Goal: Complete application form: Complete application form

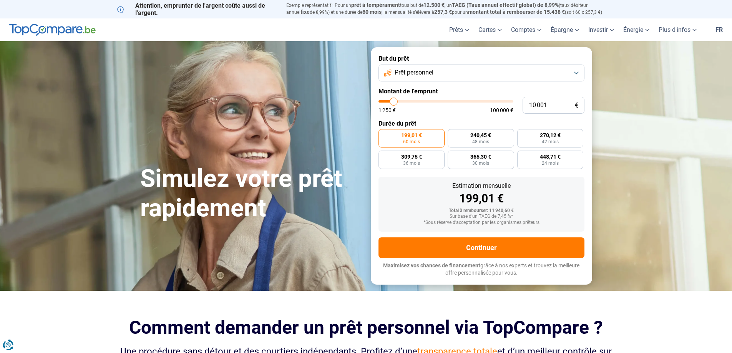
click at [485, 72] on button "Prêt personnel" at bounding box center [481, 73] width 206 height 17
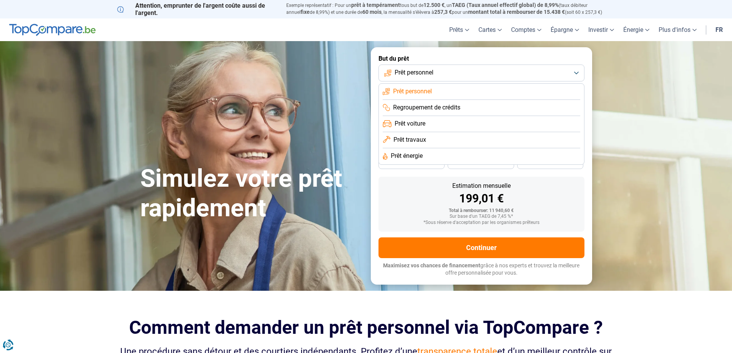
click at [485, 72] on button "Prêt personnel" at bounding box center [481, 73] width 206 height 17
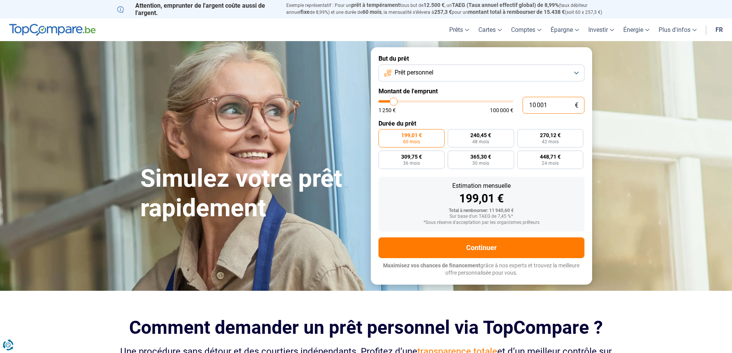
drag, startPoint x: 549, startPoint y: 106, endPoint x: 521, endPoint y: 105, distance: 28.4
click at [521, 105] on div "10 001 € 1 250 € 100 000 €" at bounding box center [481, 105] width 206 height 17
type input "2"
type input "1250"
type input "20"
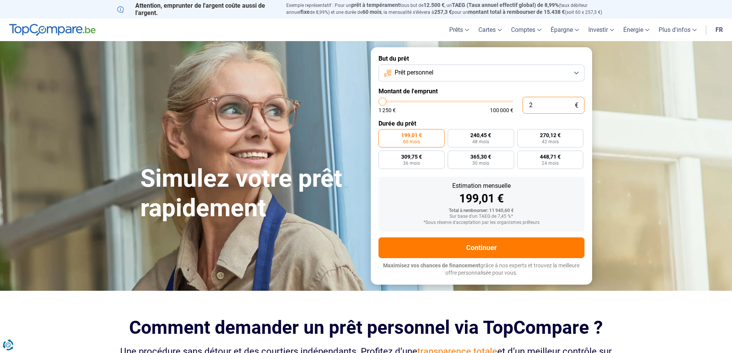
type input "1250"
type input "200"
type input "1250"
type input "2 000"
type input "2000"
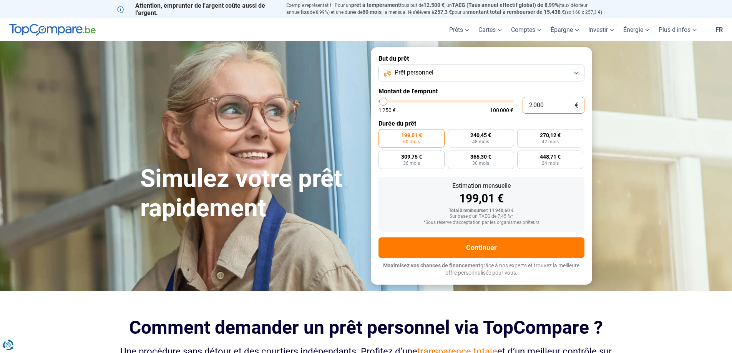
type input "20 000"
type input "20000"
radio input "false"
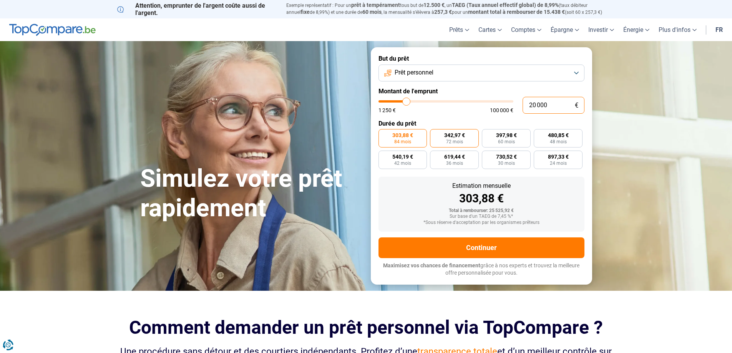
type input "20 000"
click at [454, 142] on span "72 mois" at bounding box center [454, 141] width 17 height 5
click at [435, 134] on input "342,97 € 72 mois" at bounding box center [432, 131] width 5 height 5
radio input "true"
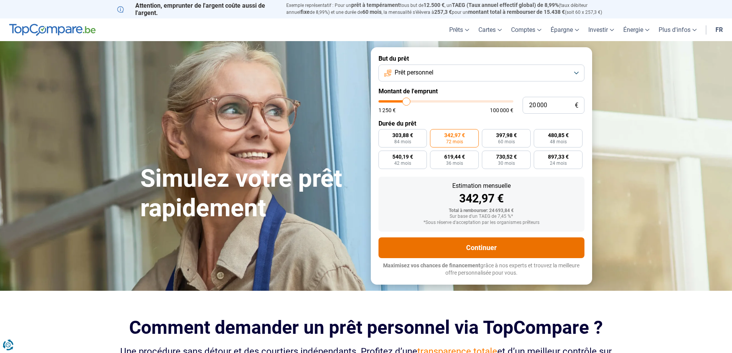
click at [485, 249] on button "Continuer" at bounding box center [481, 247] width 206 height 21
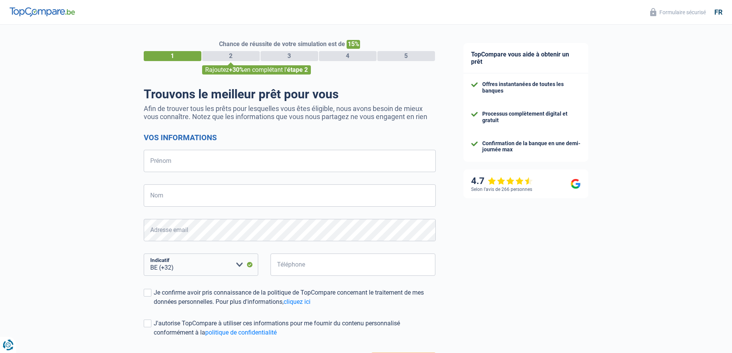
select select "32"
click at [297, 154] on input "Prénom" at bounding box center [290, 161] width 292 height 22
type input "Anne"
type input "HELLEMANS"
type input "495901841"
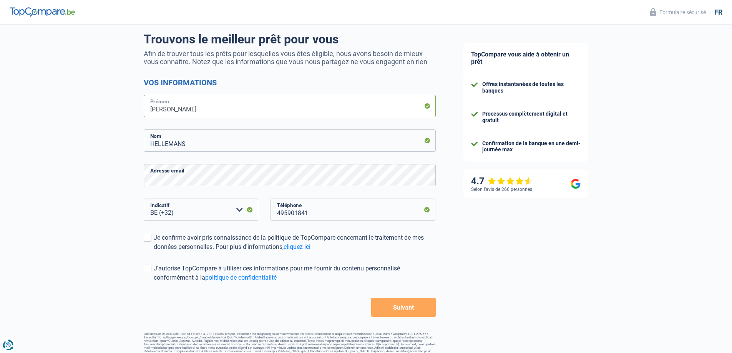
scroll to position [64, 0]
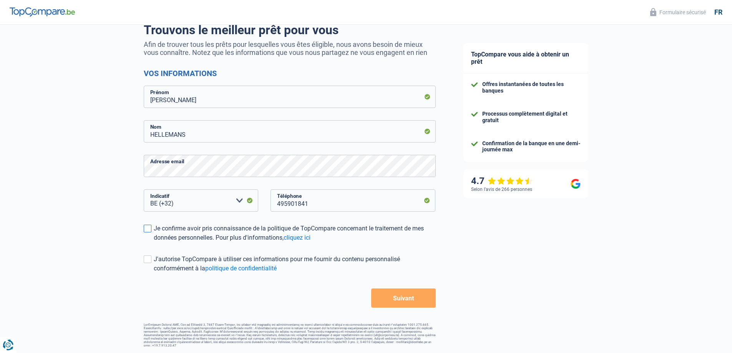
click at [146, 232] on span at bounding box center [148, 229] width 8 height 8
click at [154, 242] on input "Je confirme avoir pris connaissance de la politique de TopCompare concernant le…" at bounding box center [154, 242] width 0 height 0
click at [398, 301] on button "Suivant" at bounding box center [403, 297] width 64 height 19
